Goal: Task Accomplishment & Management: Complete application form

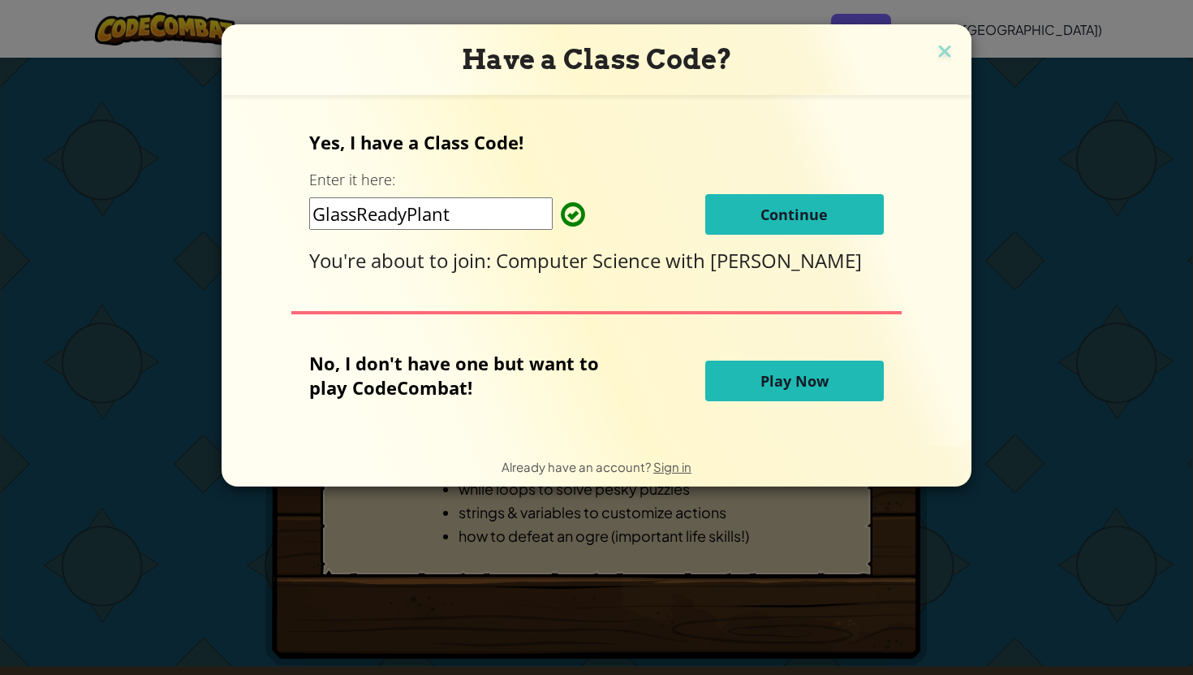
click at [777, 214] on span "Continue" at bounding box center [794, 214] width 67 height 19
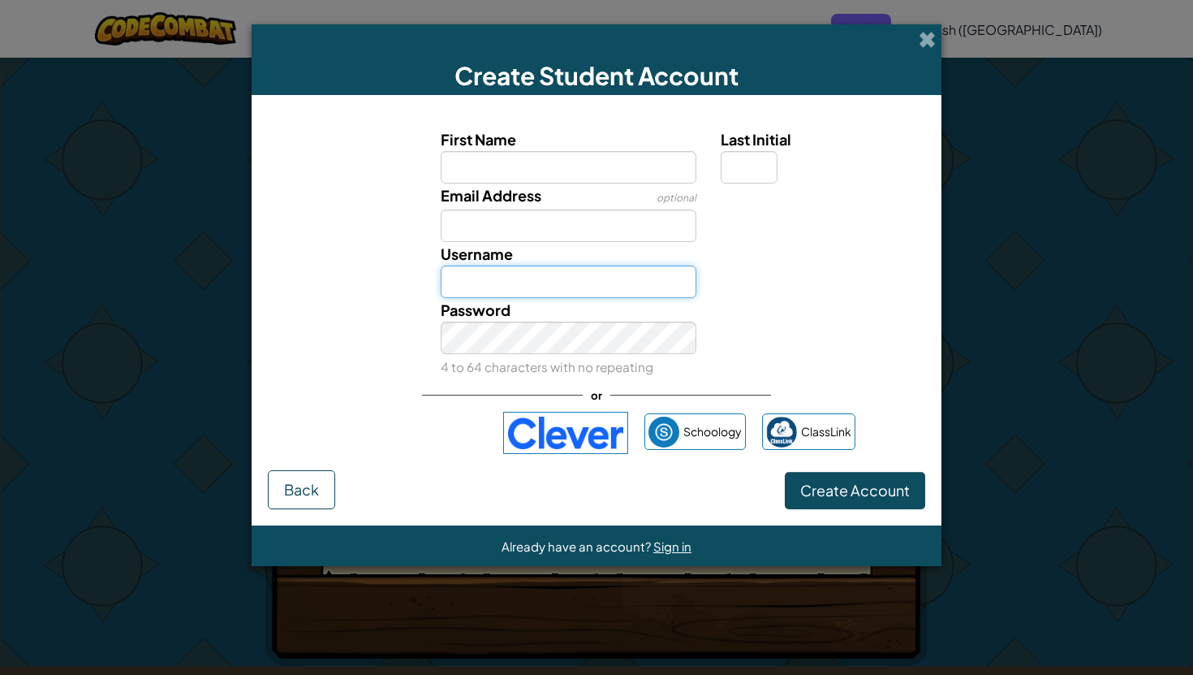
type input "Jjleo"
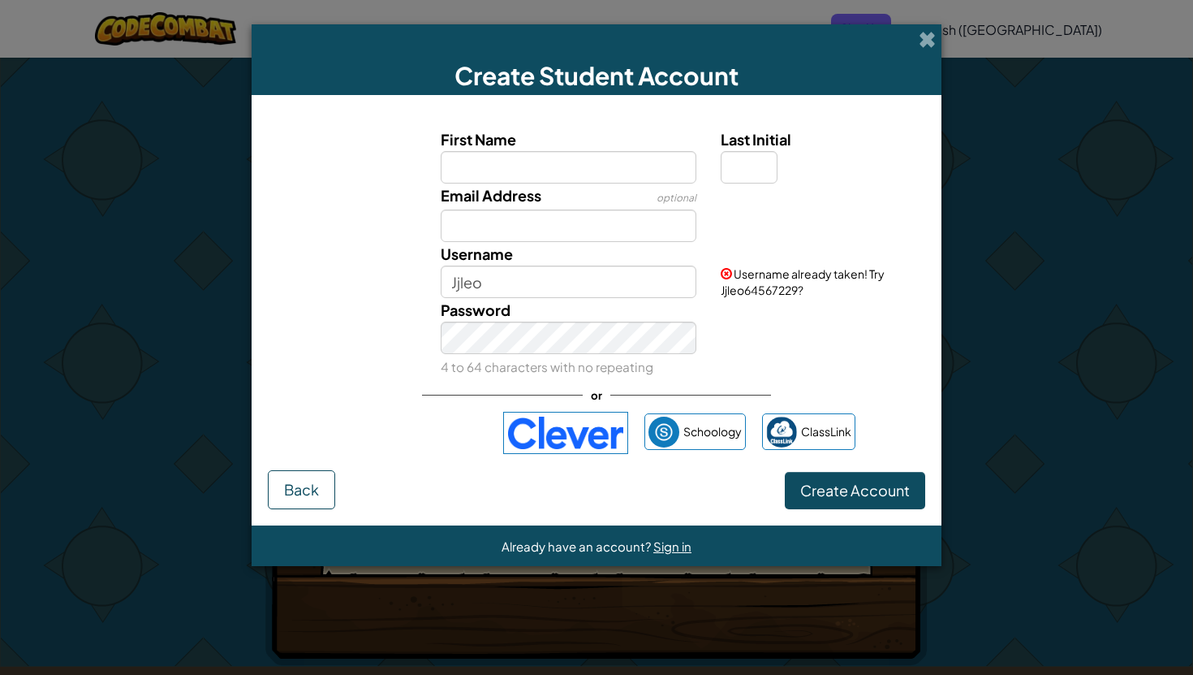
click at [432, 453] on div "First Name Last Initial Email Address optional Username Jjleo Username already …" at bounding box center [597, 290] width 658 height 359
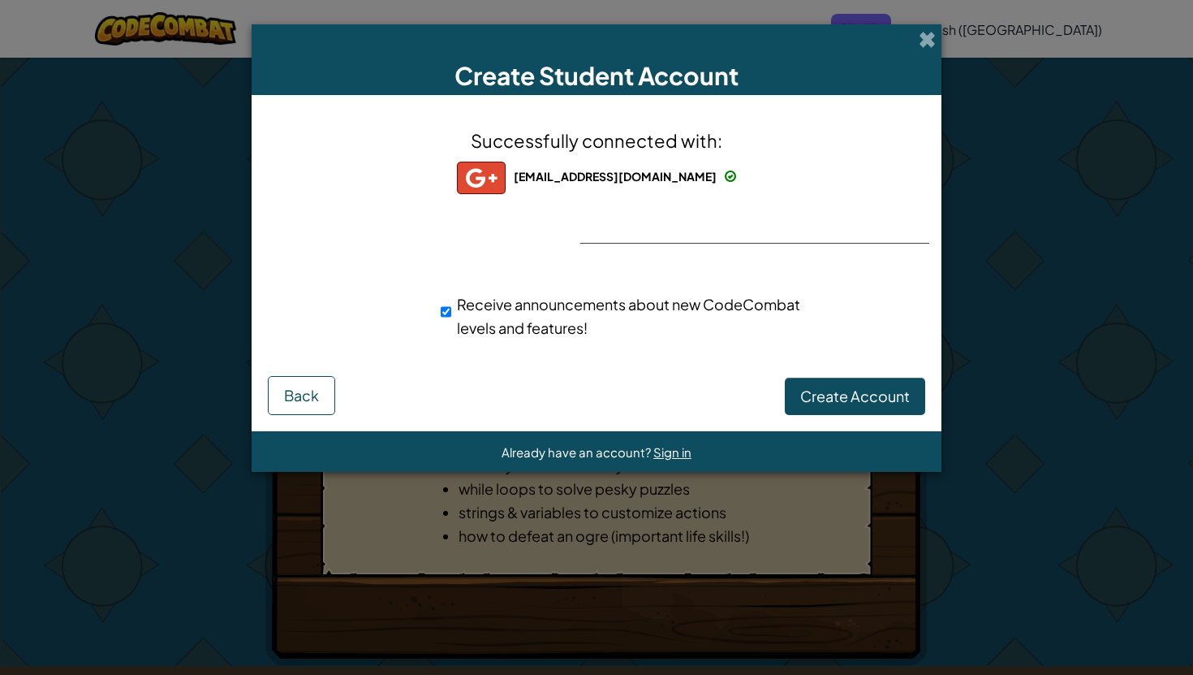
click at [495, 176] on img at bounding box center [481, 178] width 49 height 32
click at [925, 47] on span at bounding box center [927, 39] width 17 height 17
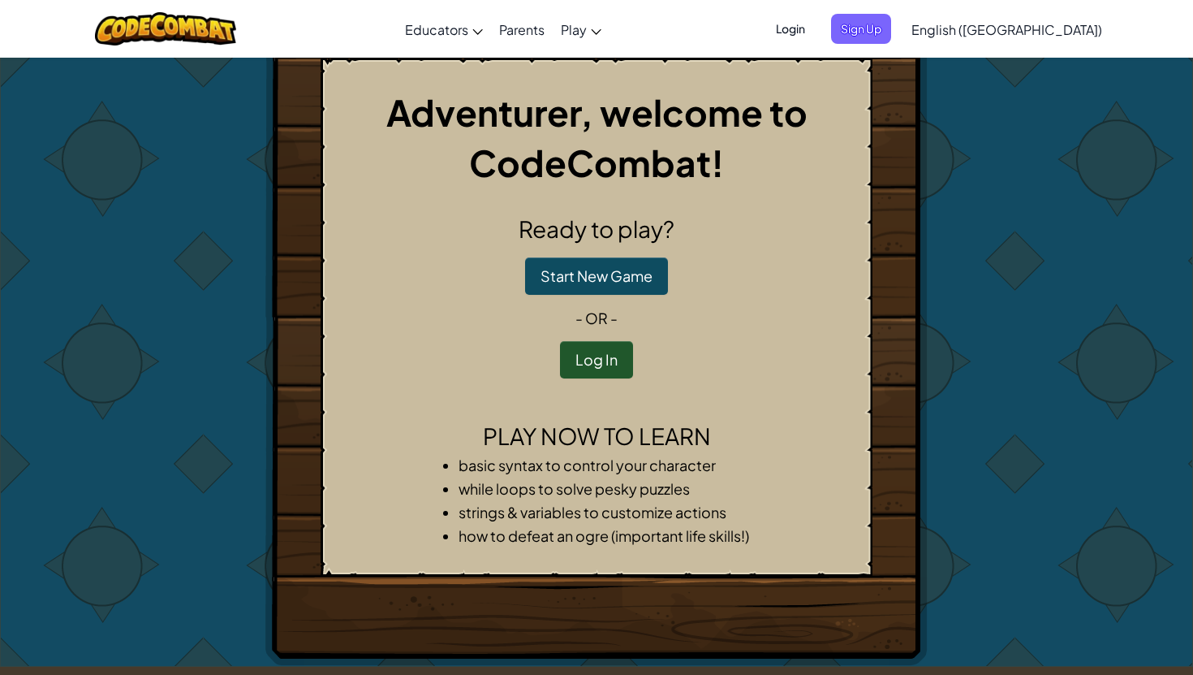
click at [815, 28] on span "Login" at bounding box center [790, 29] width 49 height 30
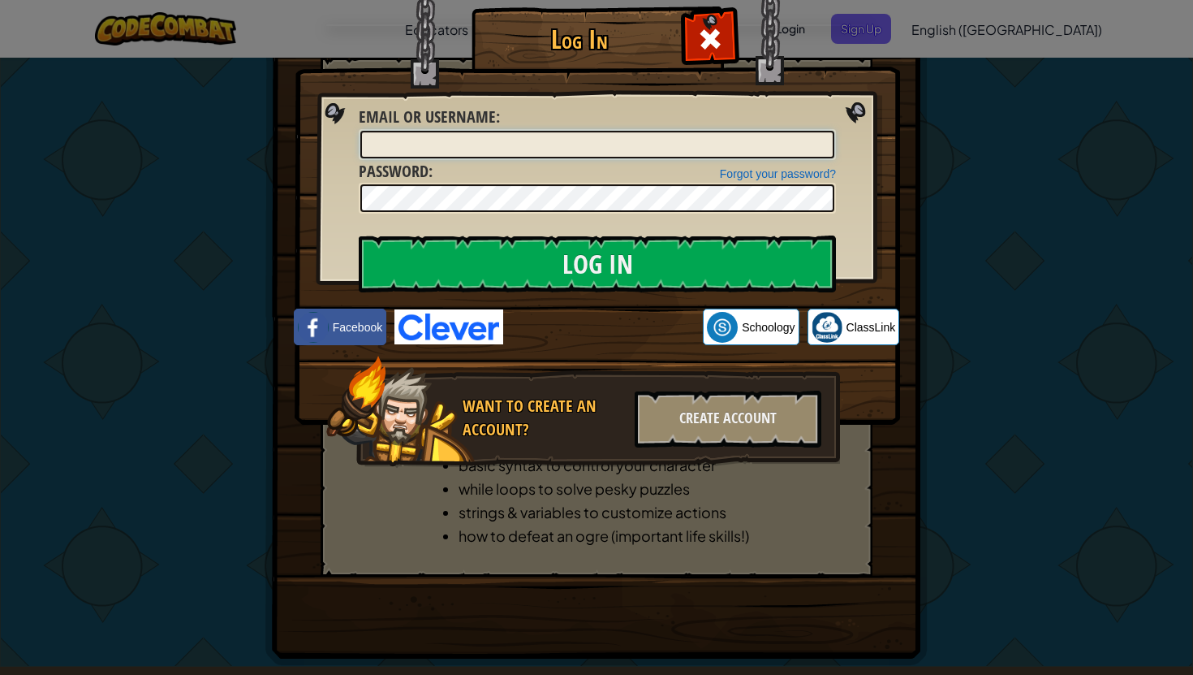
type input "Jjleo"
click at [994, 68] on div "Log In Unknown Error Email or Username : Jjleo Forgot your password? Password :…" at bounding box center [596, 337] width 1193 height 675
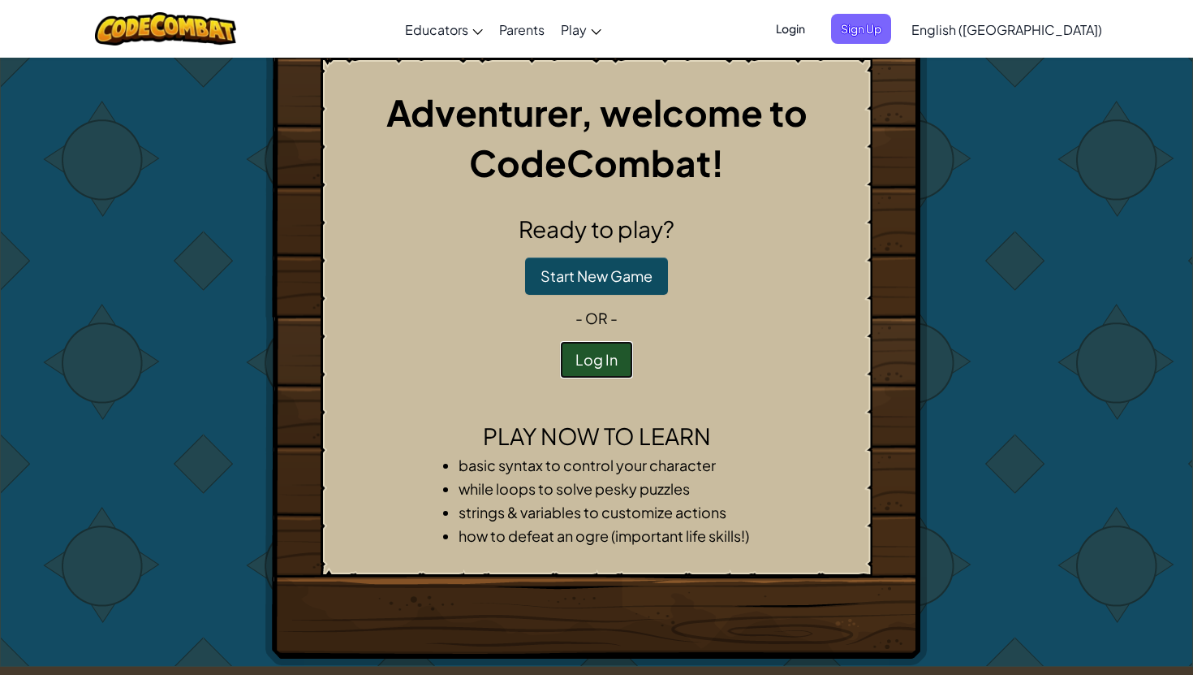
click at [582, 362] on button "Log In" at bounding box center [596, 359] width 73 height 37
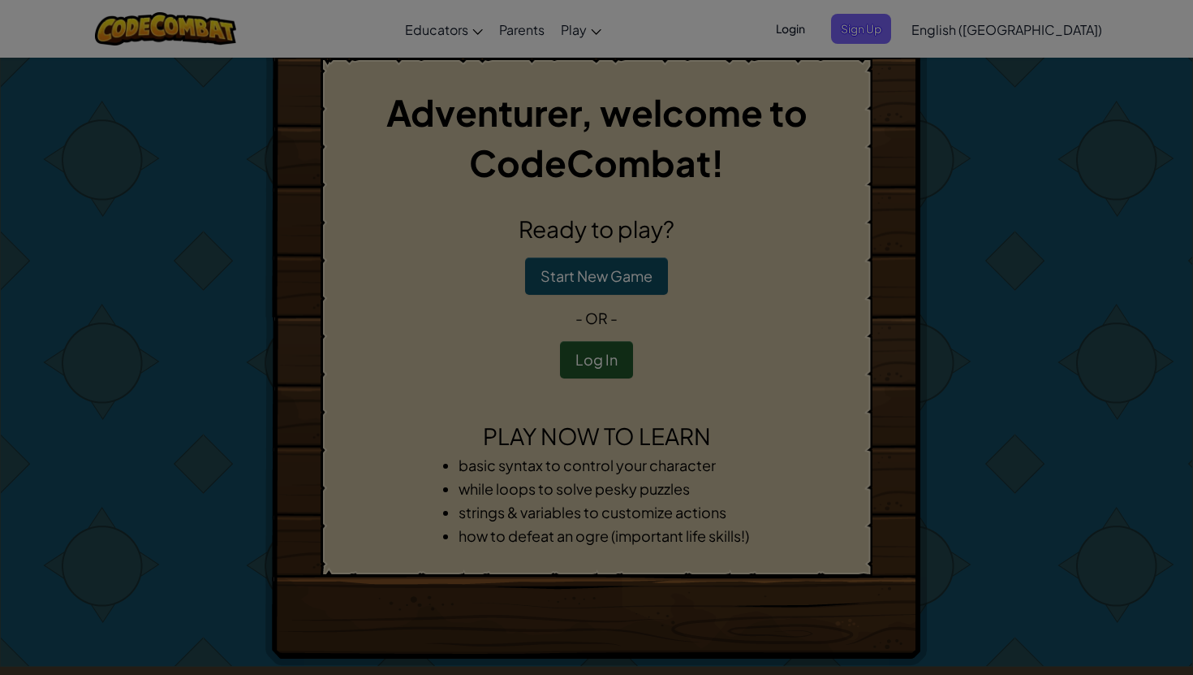
type input "Jjleo"
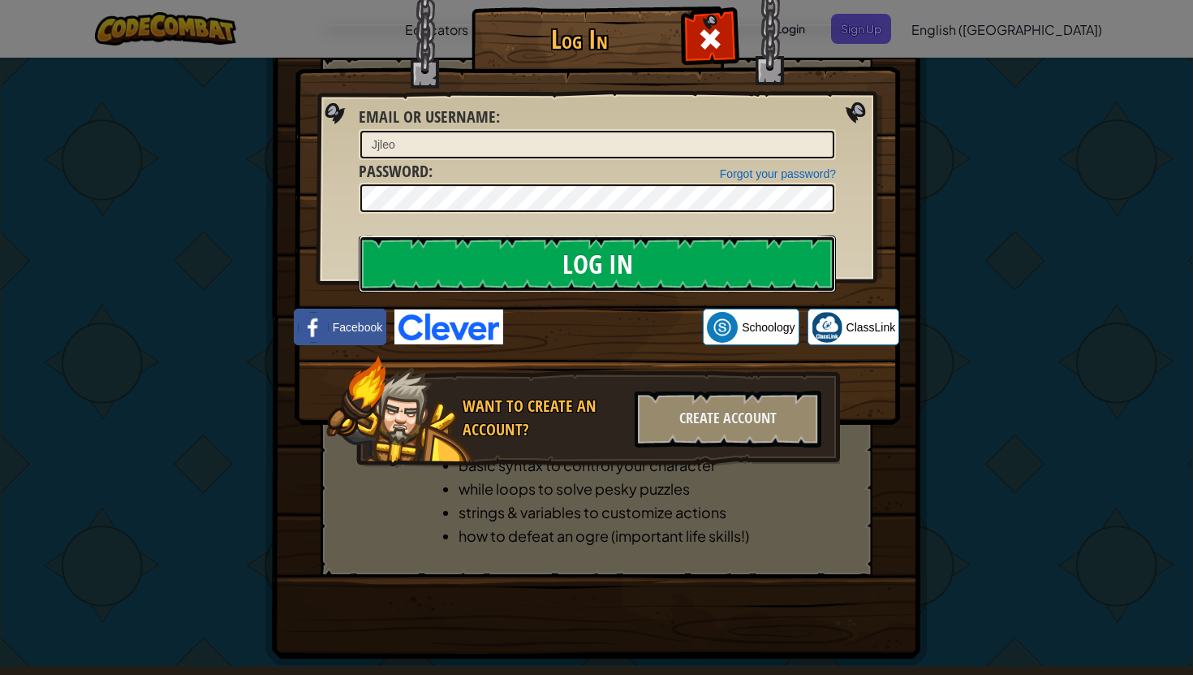
click at [655, 271] on input "Log In" at bounding box center [597, 263] width 477 height 57
